Goal: Navigation & Orientation: Find specific page/section

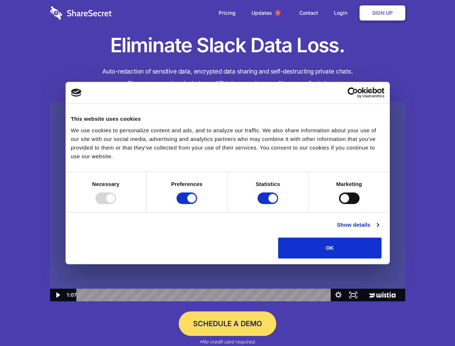
click at [227, 173] on img at bounding box center [227, 202] width 355 height 200
click at [116, 204] on div at bounding box center [105, 198] width 21 height 12
click at [197, 204] on input "Preferences" at bounding box center [187, 198] width 21 height 12
checkbox input "false"
click at [269, 204] on input "Statistics" at bounding box center [268, 198] width 21 height 12
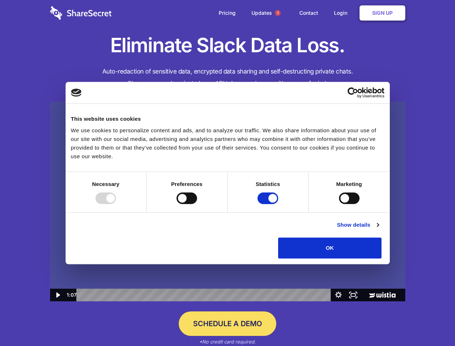
checkbox input "false"
click at [339, 204] on input "Marketing" at bounding box center [349, 198] width 21 height 12
checkbox input "true"
click at [379, 229] on link "Show details" at bounding box center [358, 224] width 42 height 9
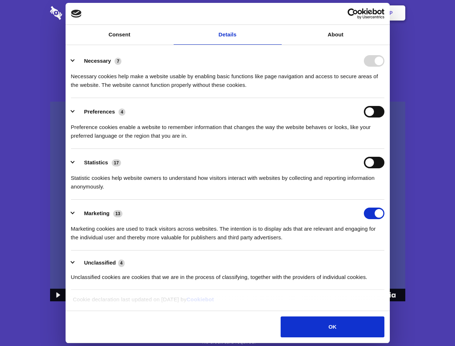
click at [384, 98] on li "Necessary 7 Necessary cookies help make a website usable by enabling basic func…" at bounding box center [227, 72] width 313 height 51
click at [277, 13] on span "1" at bounding box center [278, 13] width 6 height 6
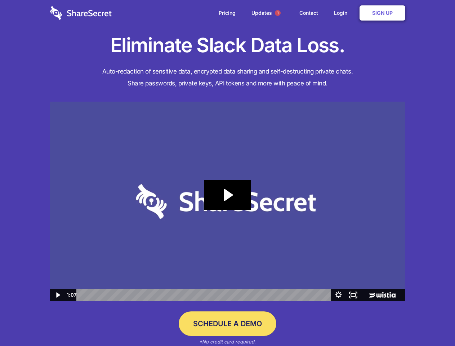
click at [228, 201] on icon "Play Video: Sharesecret Slack Extension" at bounding box center [227, 195] width 46 height 30
